Goal: Information Seeking & Learning: Learn about a topic

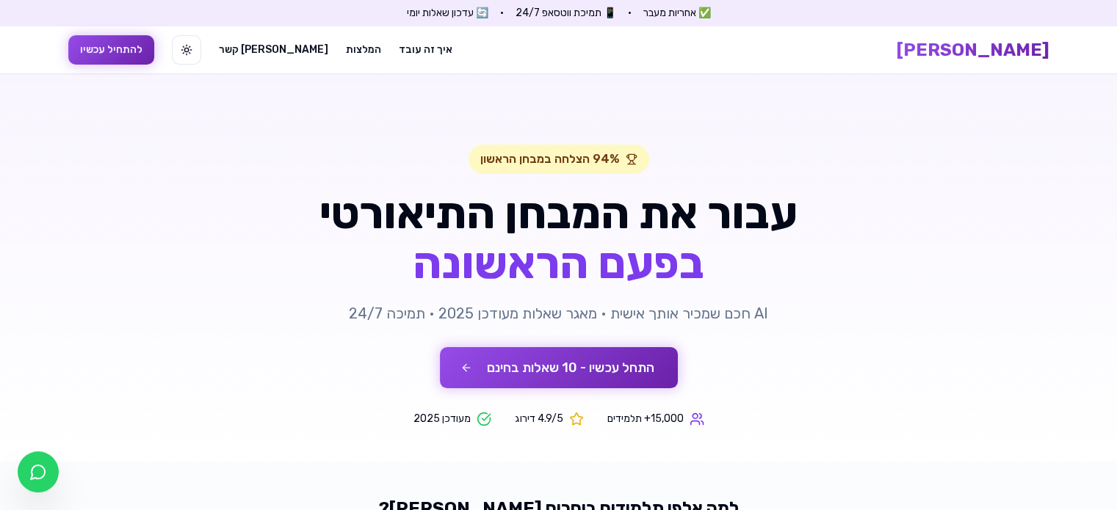
click at [641, 353] on button "התחל עכשיו - 10 שאלות בחינם" at bounding box center [559, 367] width 238 height 41
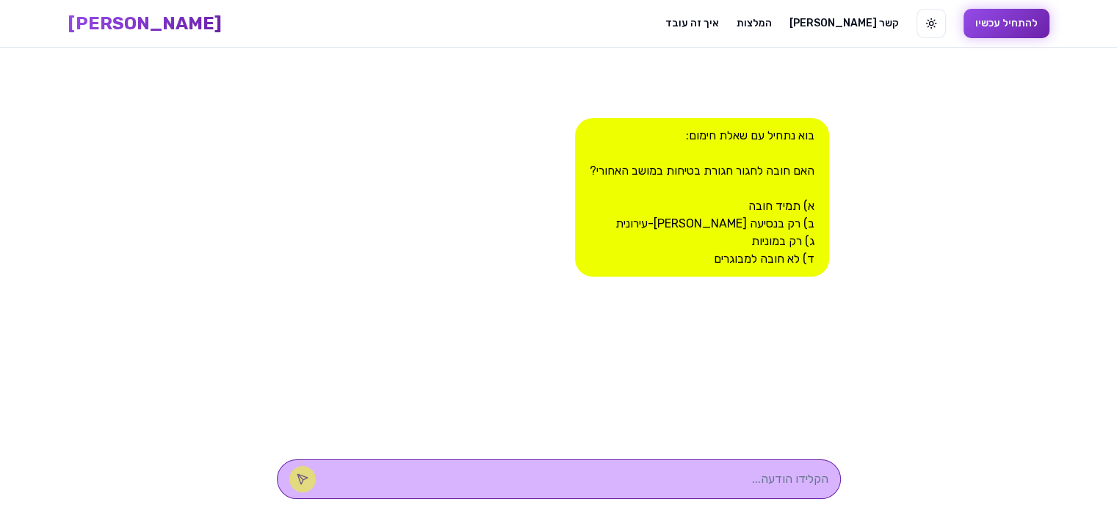
click at [776, 478] on textarea at bounding box center [580, 480] width 498 height 18
type textarea "א"
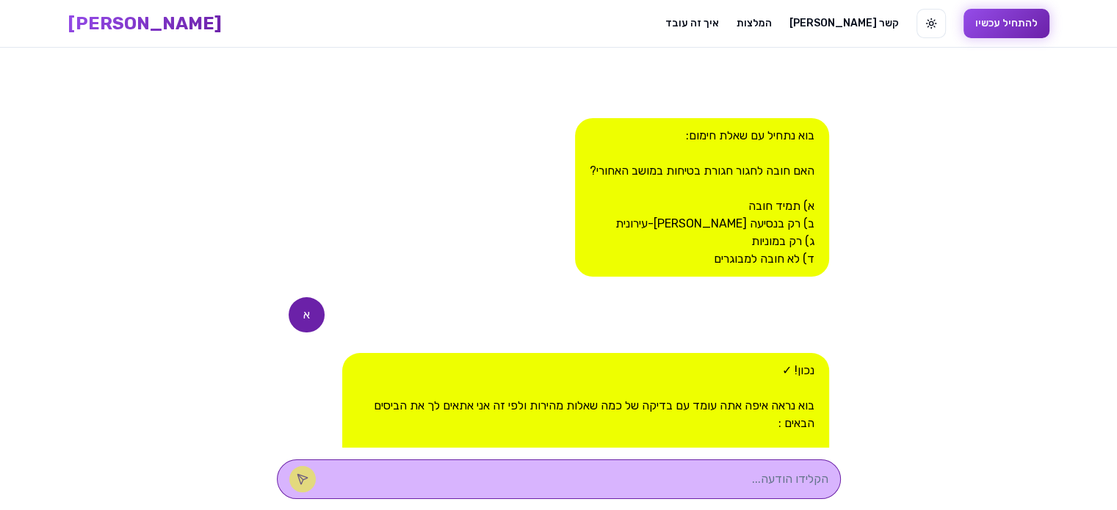
scroll to position [166, 0]
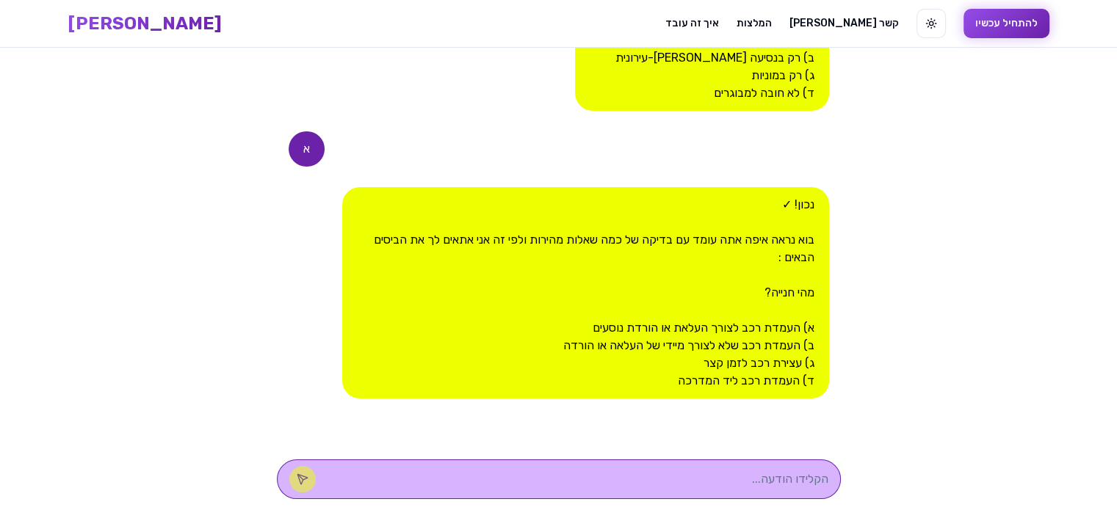
type textarea "ב"
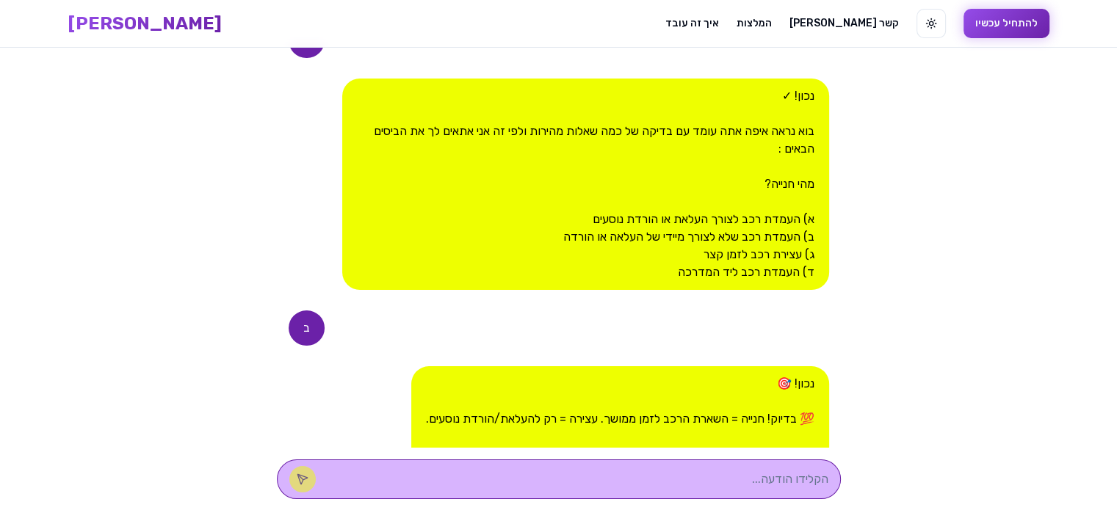
scroll to position [512, 0]
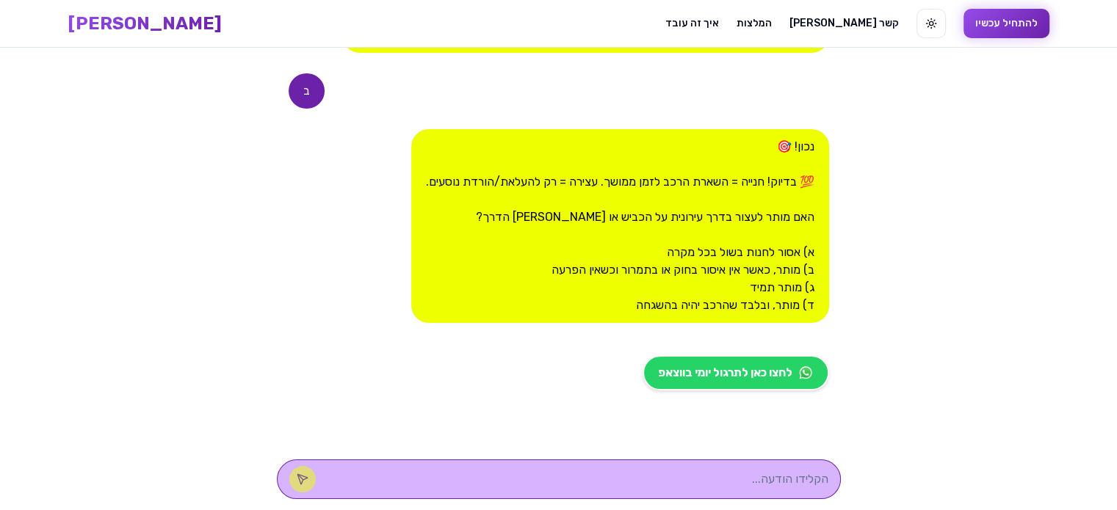
type textarea "א"
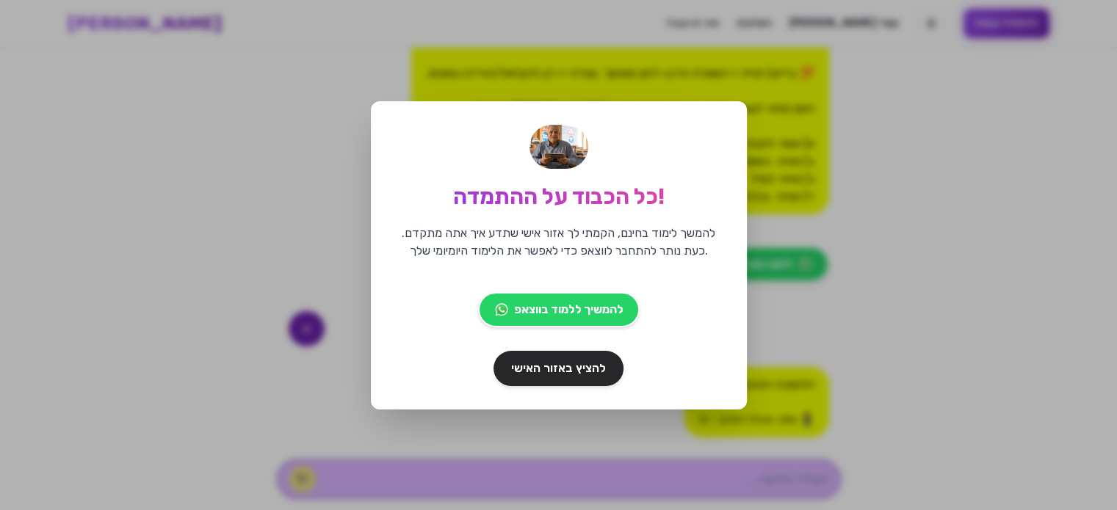
scroll to position [676, 0]
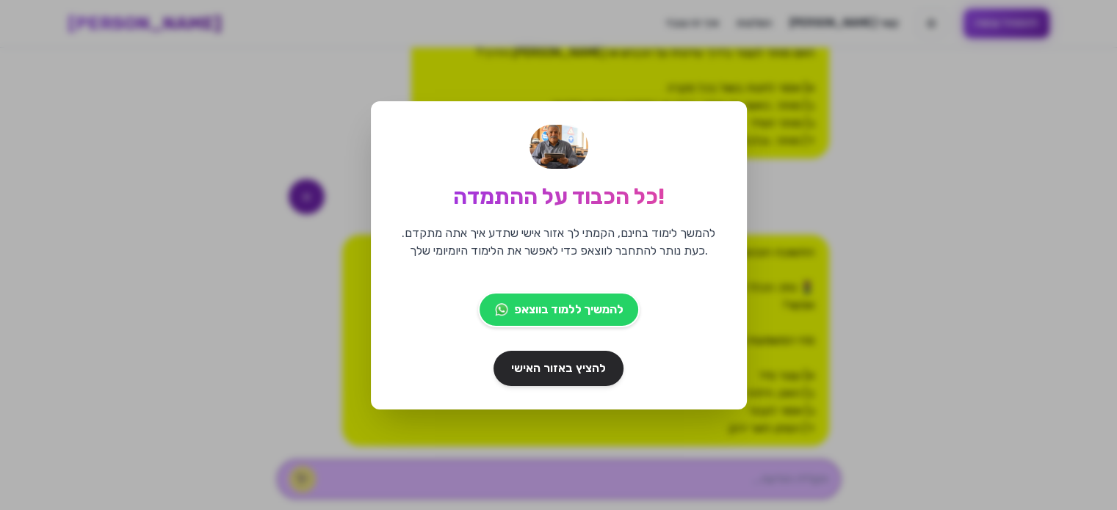
click at [663, 437] on div "כל הכבוד על ההתמדה! להמשך לימוד בחינם, הקמתי לך אזור אישי שתדע איך אתה מתקדם. כ…" at bounding box center [558, 255] width 1117 height 510
click at [588, 362] on span "להציץ באזור האישי" at bounding box center [558, 368] width 99 height 18
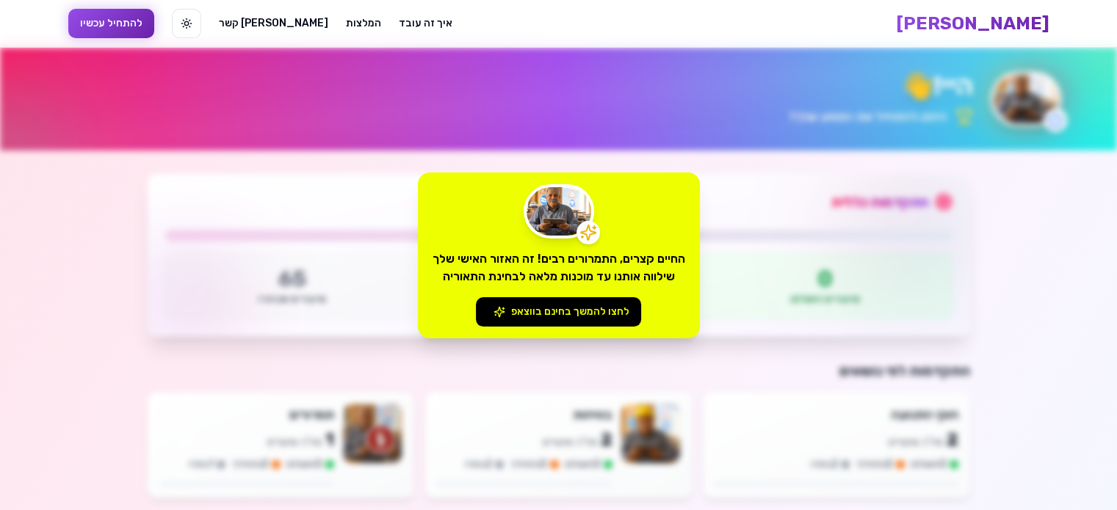
click at [711, 281] on div "החיים קצרים, התמרורים רבים! זה האזור האישי שלך שילווה אותנו עד מוכנות מלאה לבחי…" at bounding box center [558, 255] width 1117 height 510
